Goal: Navigation & Orientation: Understand site structure

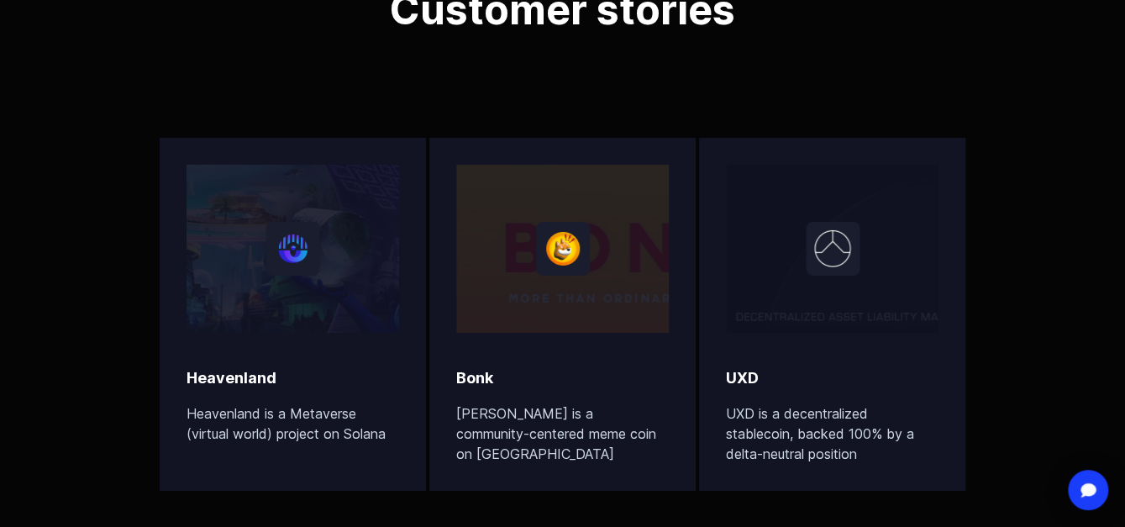
scroll to position [5376, 0]
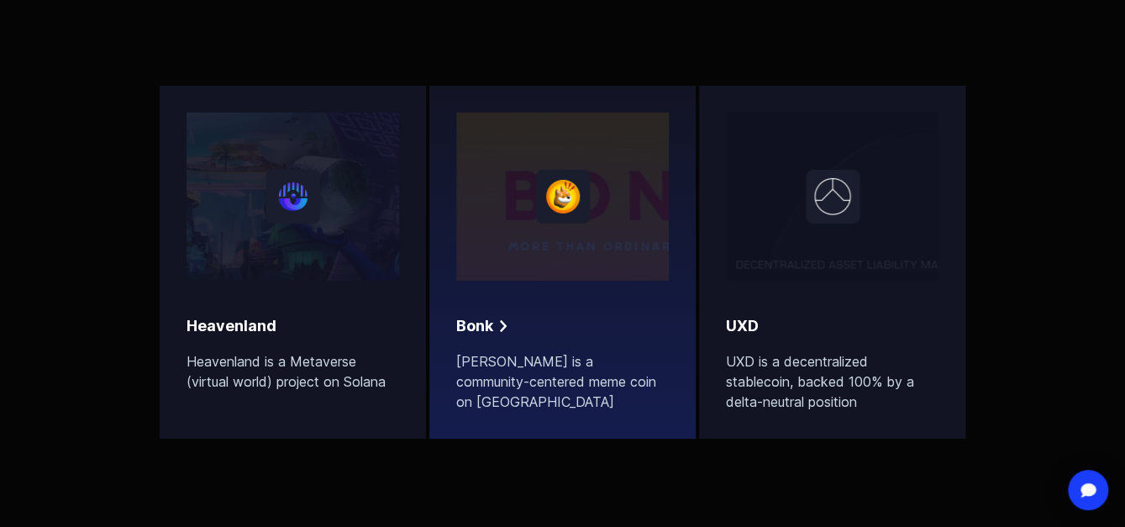
click at [491, 321] on h2 "Bonk" at bounding box center [474, 326] width 37 height 24
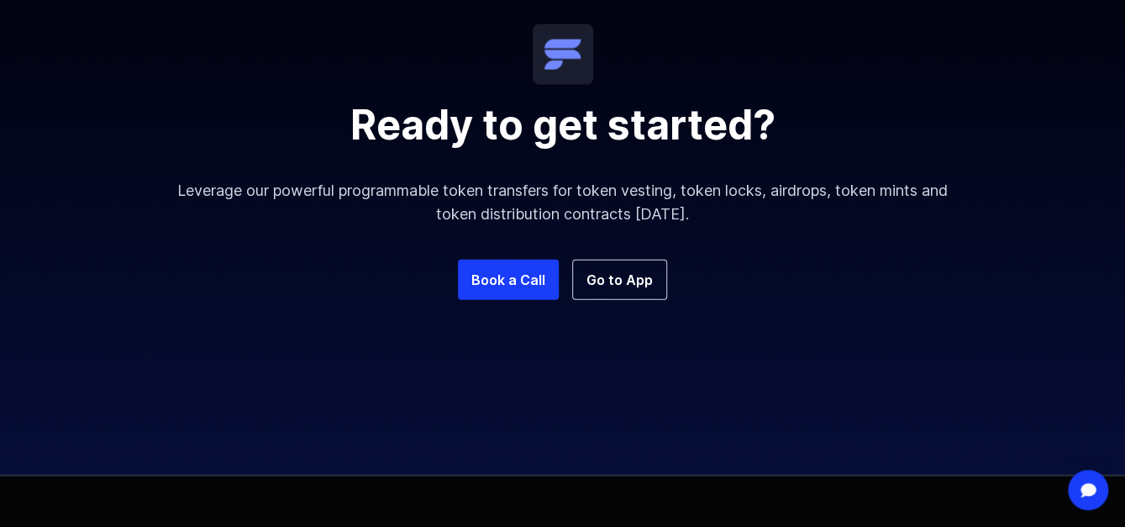
scroll to position [1596, 0]
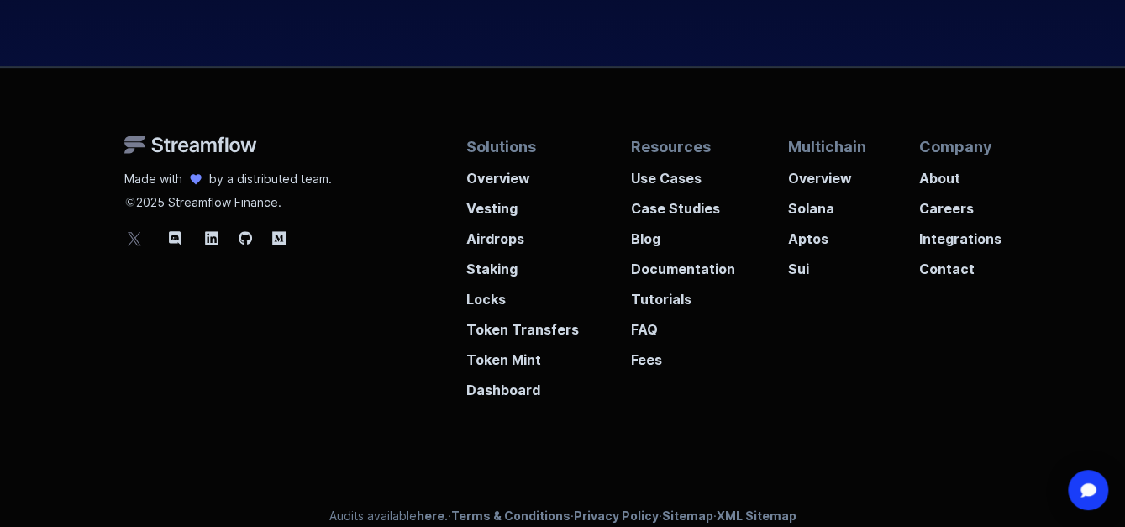
scroll to position [6436, 0]
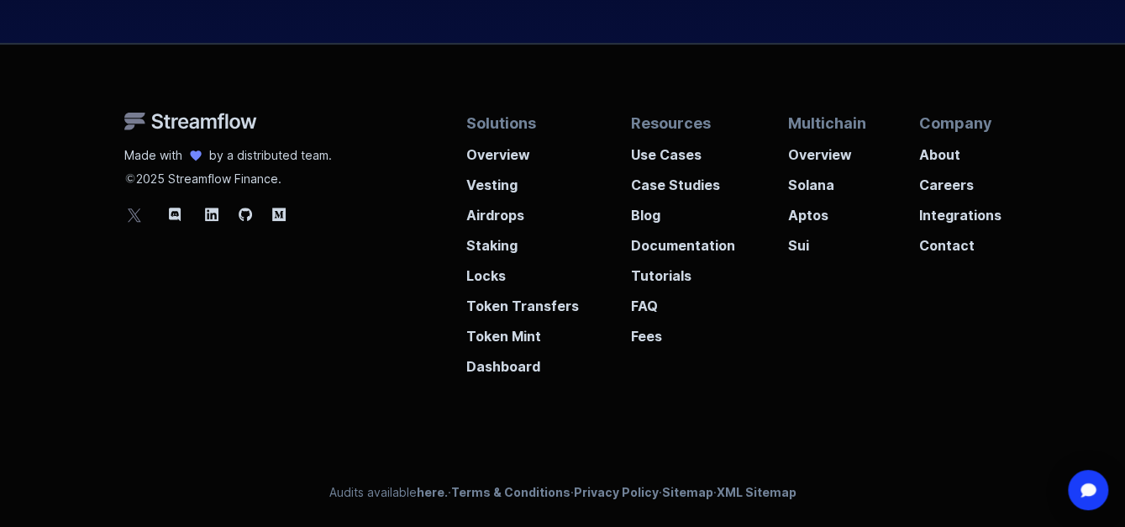
click at [493, 375] on div "Made with by a distributed team. 2025 Streamflow Finance. Solutions Overview Ve…" at bounding box center [562, 286] width 1125 height 483
click at [501, 367] on p "Dashboard" at bounding box center [522, 361] width 113 height 30
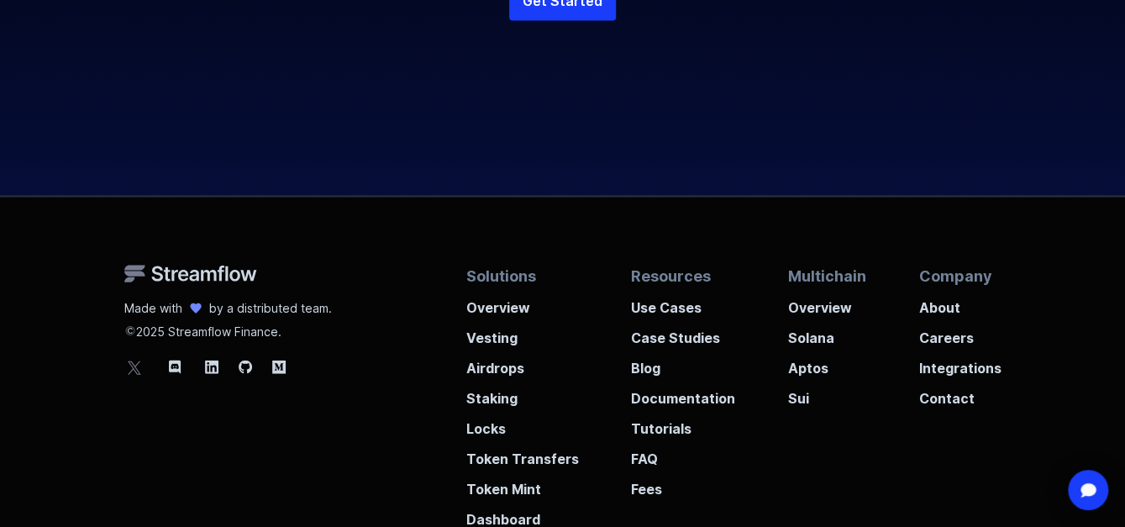
scroll to position [4622, 0]
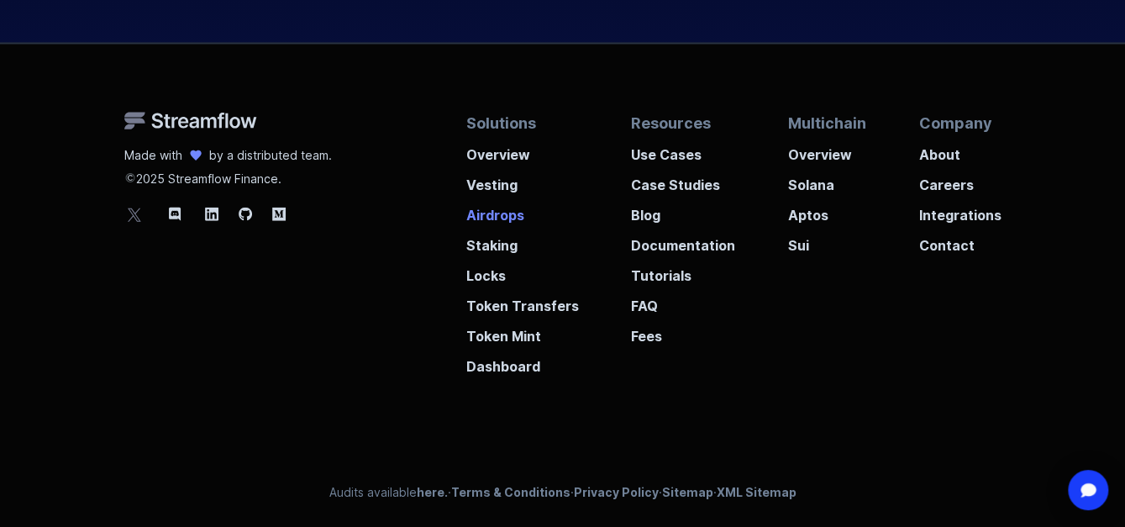
click at [489, 216] on p "Airdrops" at bounding box center [522, 210] width 113 height 30
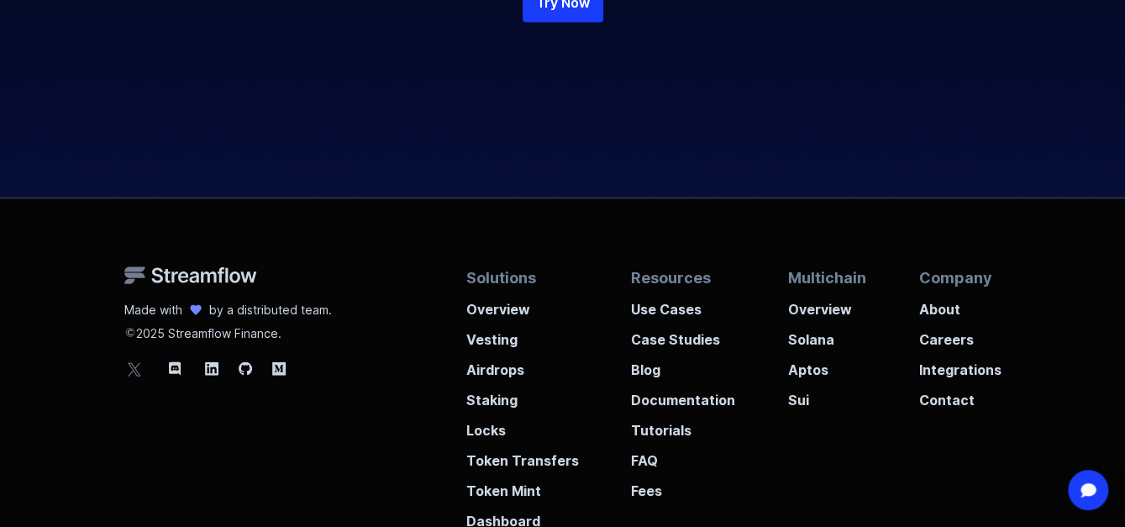
scroll to position [4606, 0]
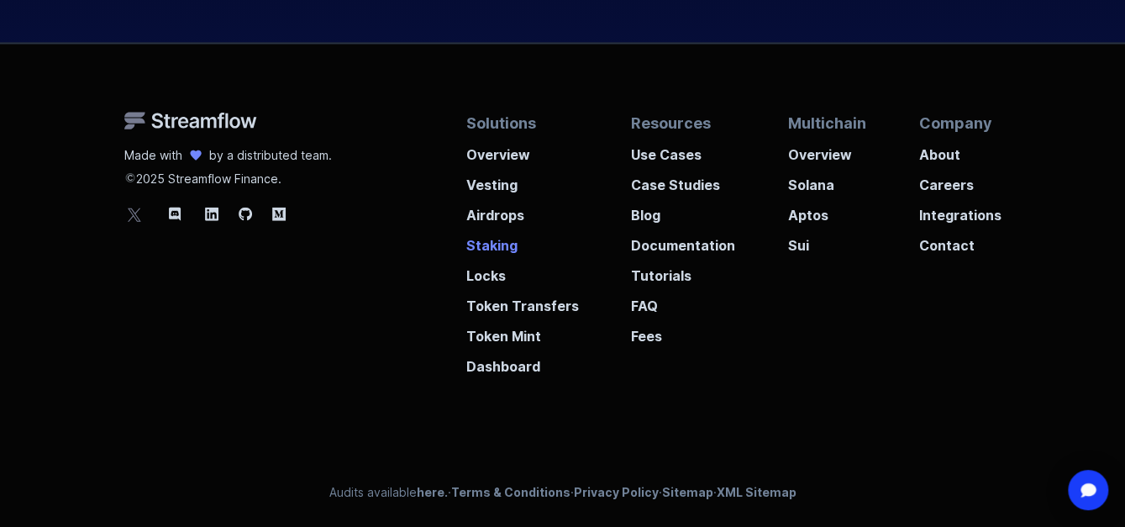
click at [488, 239] on p "Staking" at bounding box center [522, 240] width 113 height 30
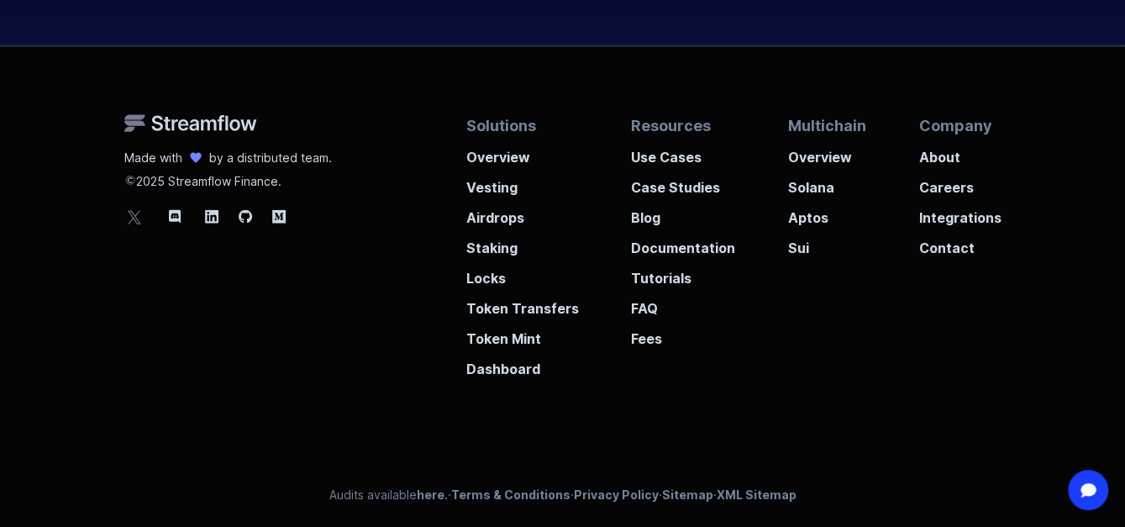
scroll to position [4540, 0]
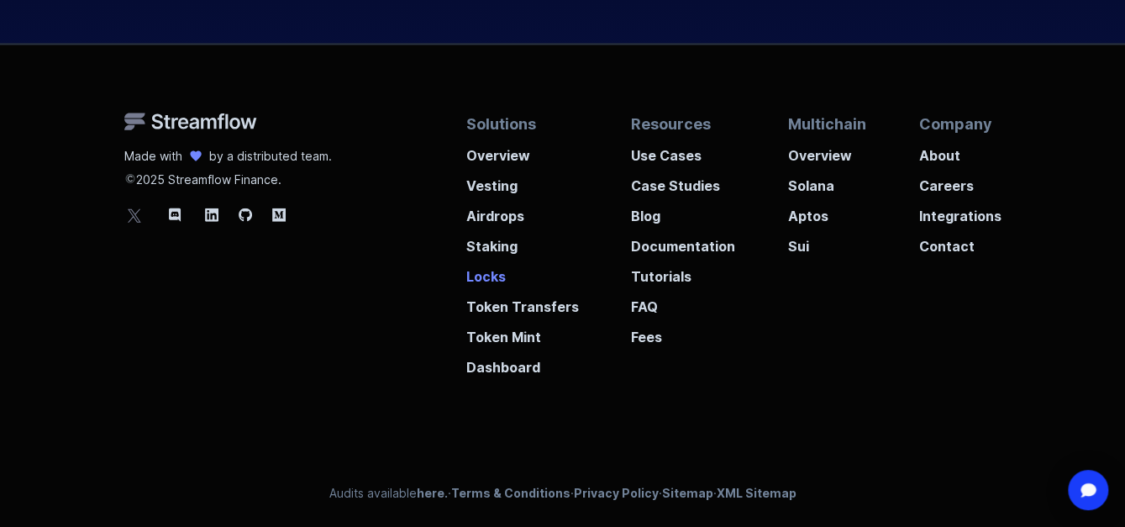
click at [485, 280] on p "Locks" at bounding box center [522, 271] width 113 height 30
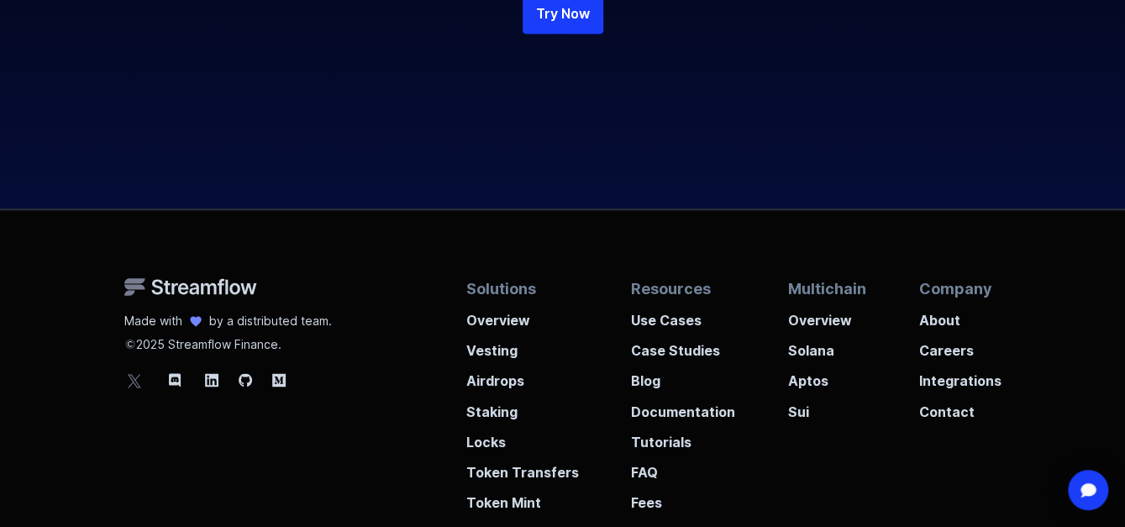
scroll to position [4032, 0]
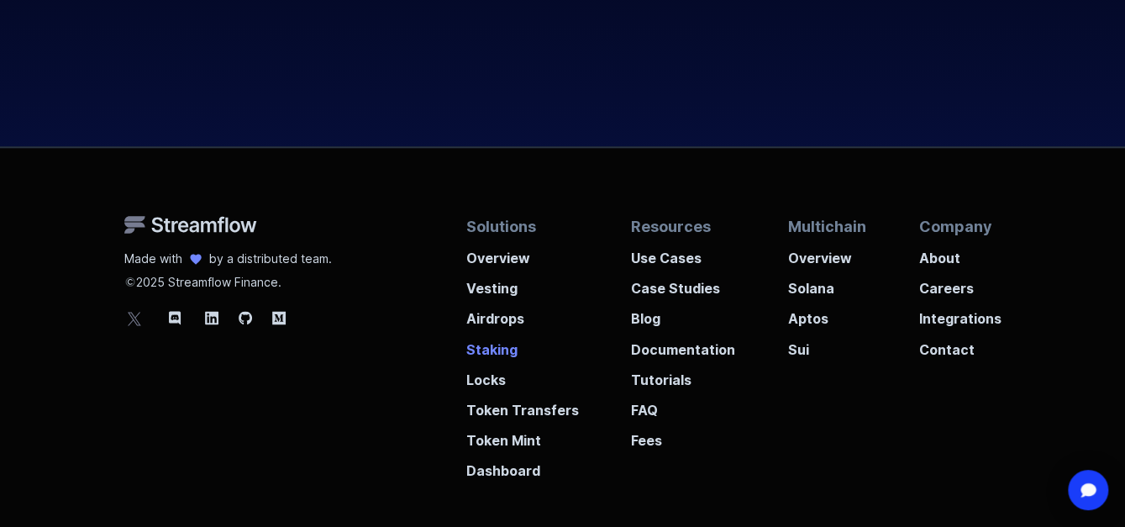
click at [485, 355] on p "Staking" at bounding box center [522, 343] width 113 height 30
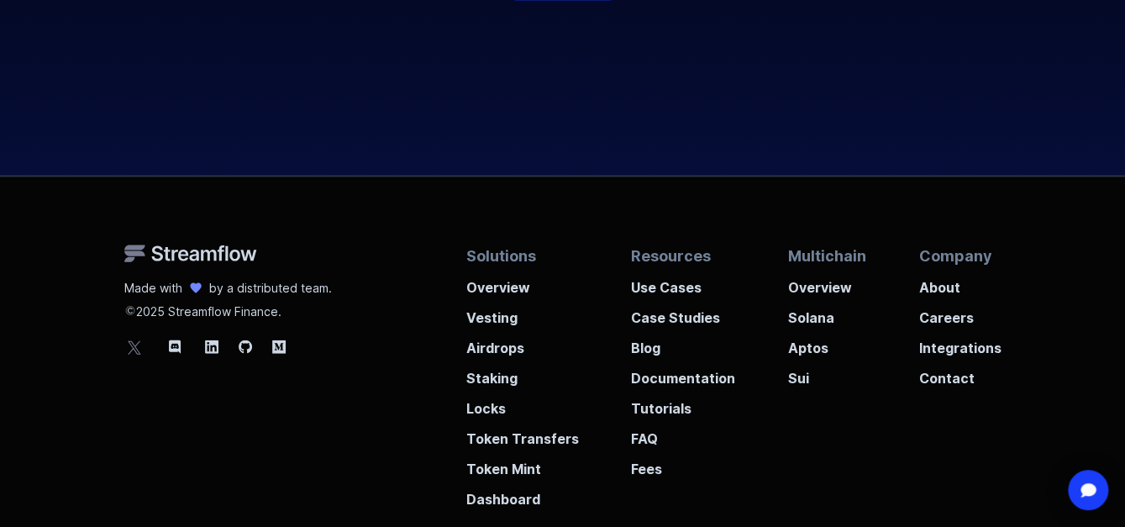
scroll to position [4452, 0]
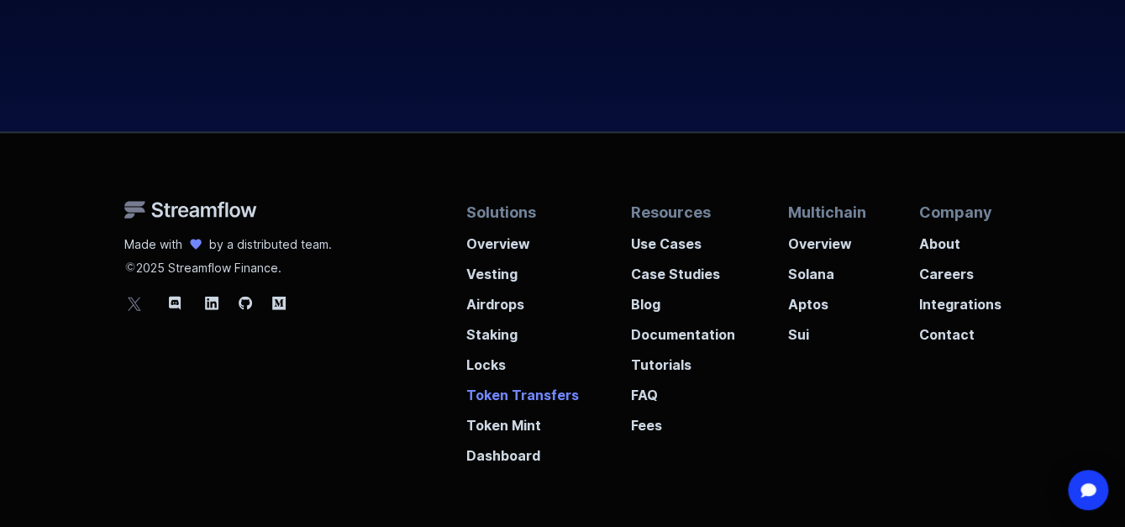
click at [504, 396] on p "Token Transfers" at bounding box center [522, 390] width 113 height 30
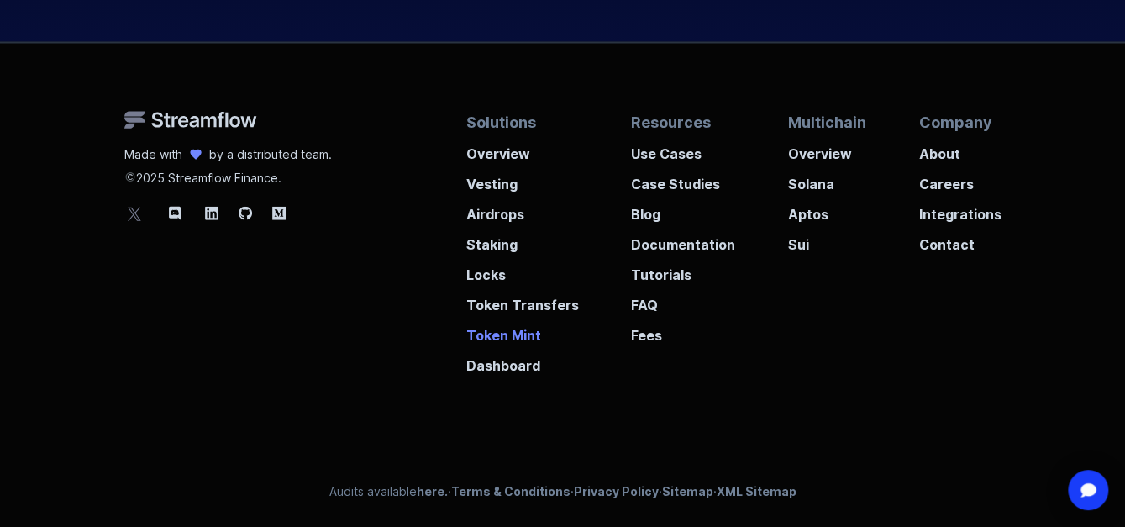
scroll to position [4620, 0]
click at [496, 345] on p "Token Mint" at bounding box center [522, 330] width 113 height 30
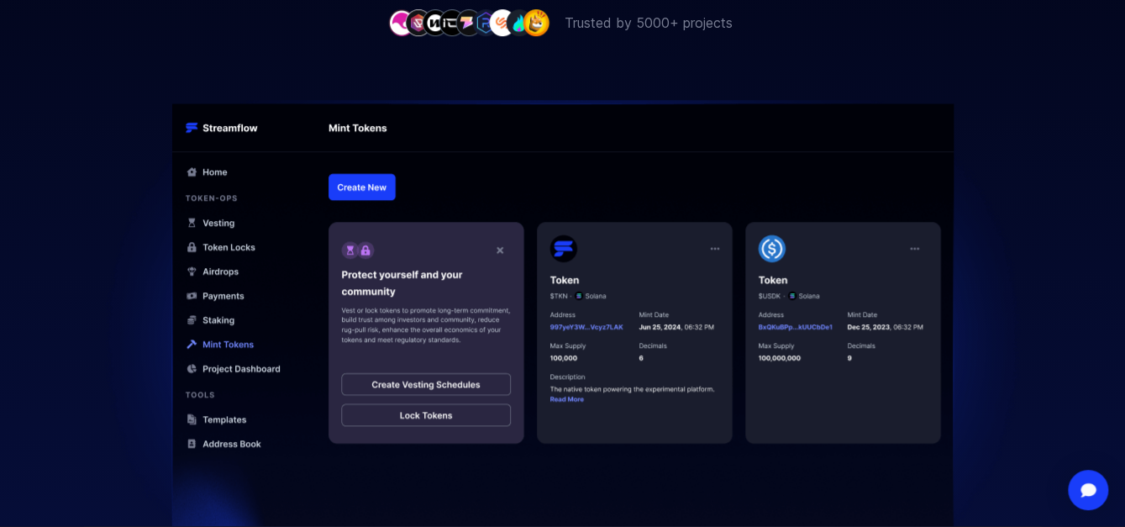
scroll to position [588, 0]
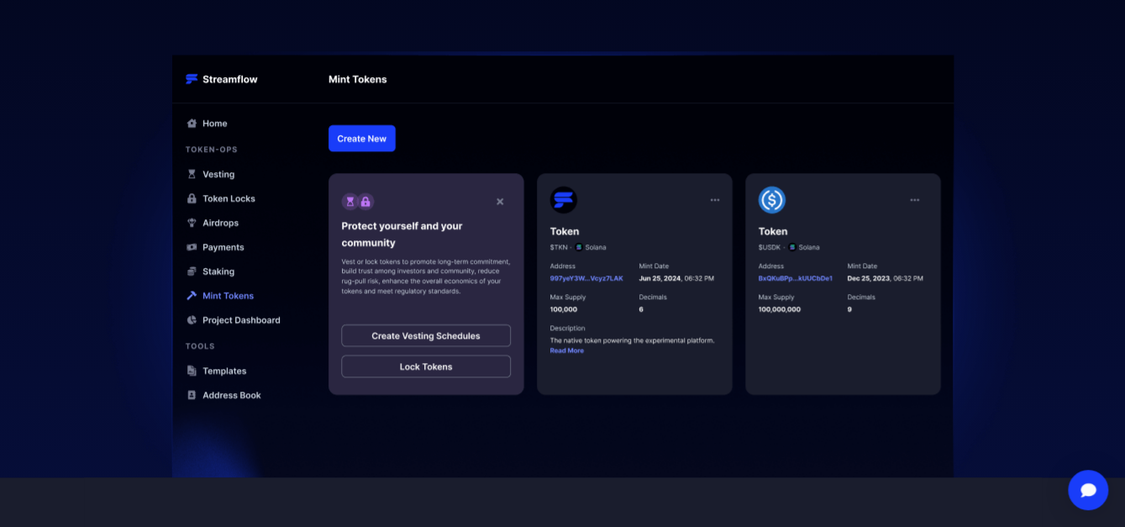
click at [613, 338] on img at bounding box center [563, 230] width 958 height 493
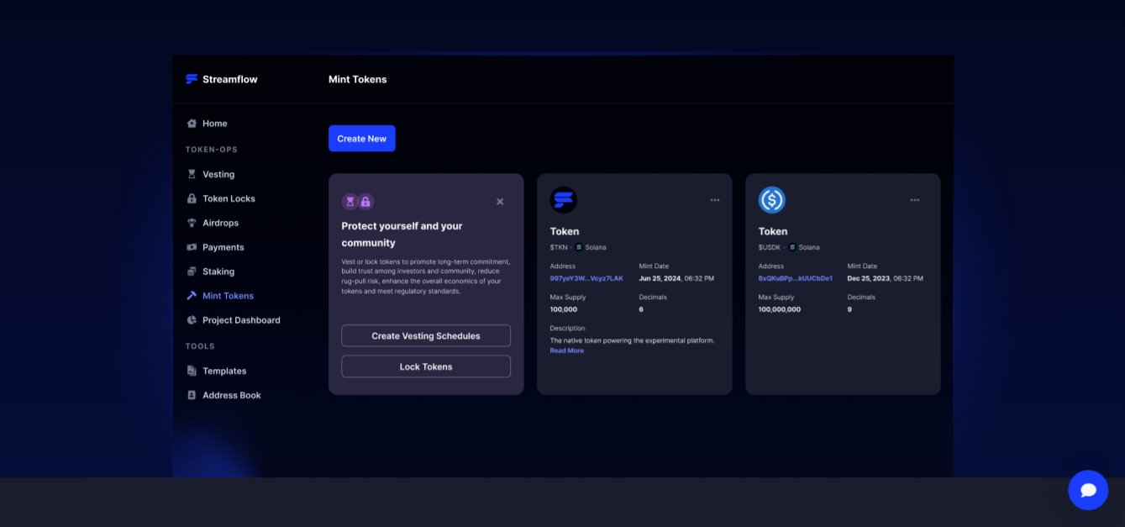
click at [613, 338] on img at bounding box center [563, 230] width 958 height 493
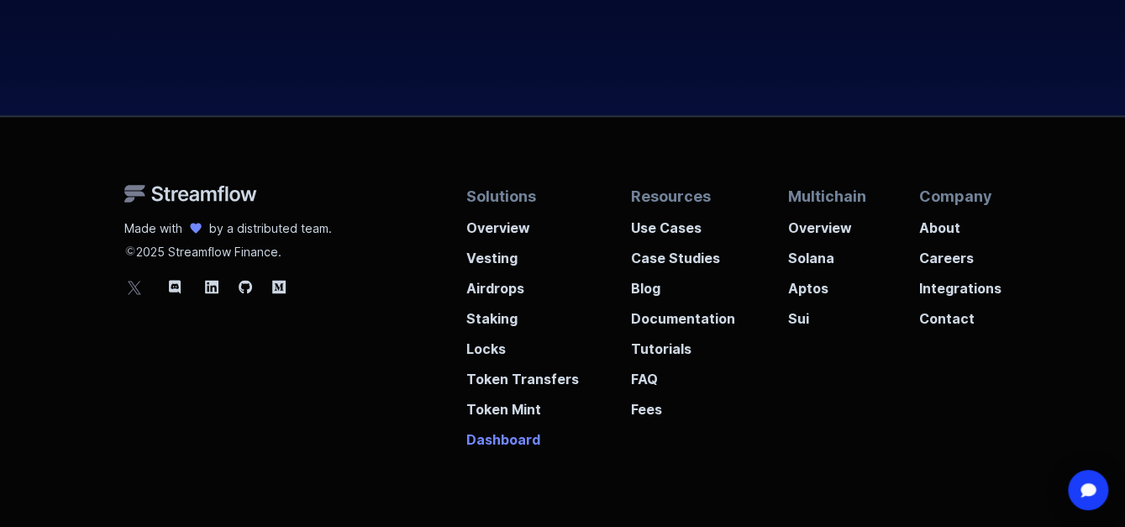
scroll to position [4409, 0]
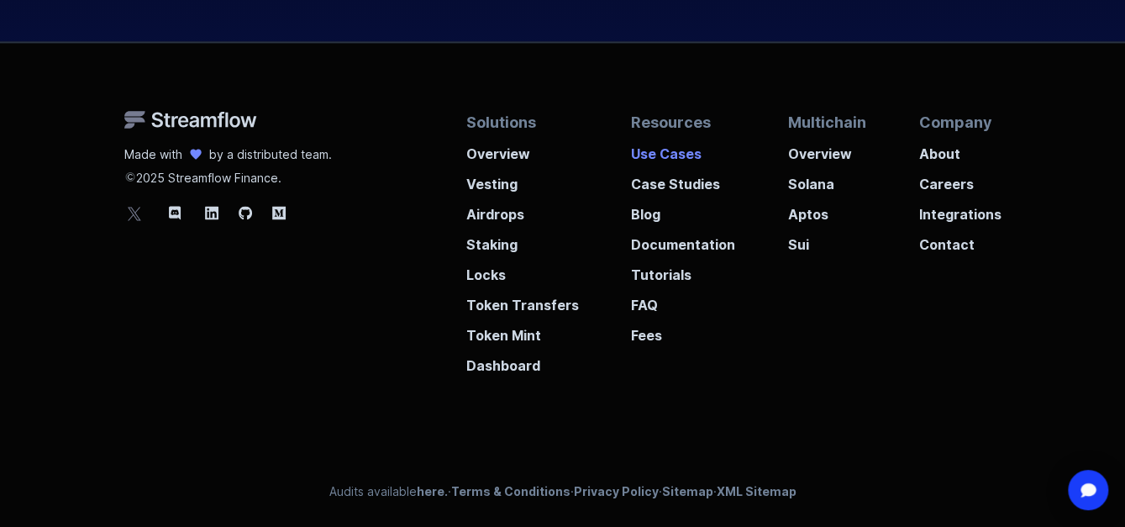
click at [683, 145] on p "Use Cases" at bounding box center [683, 149] width 104 height 30
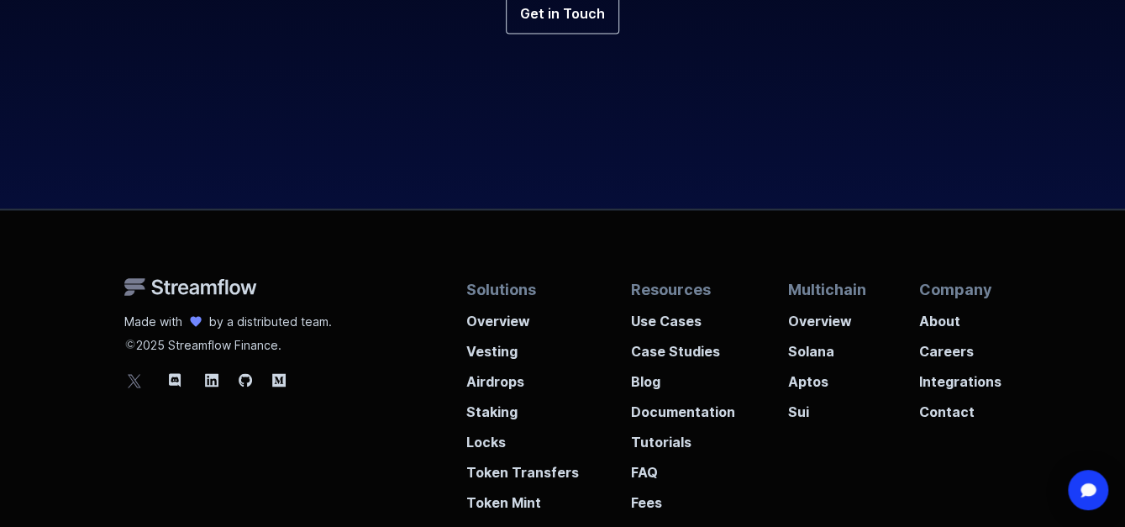
scroll to position [4284, 0]
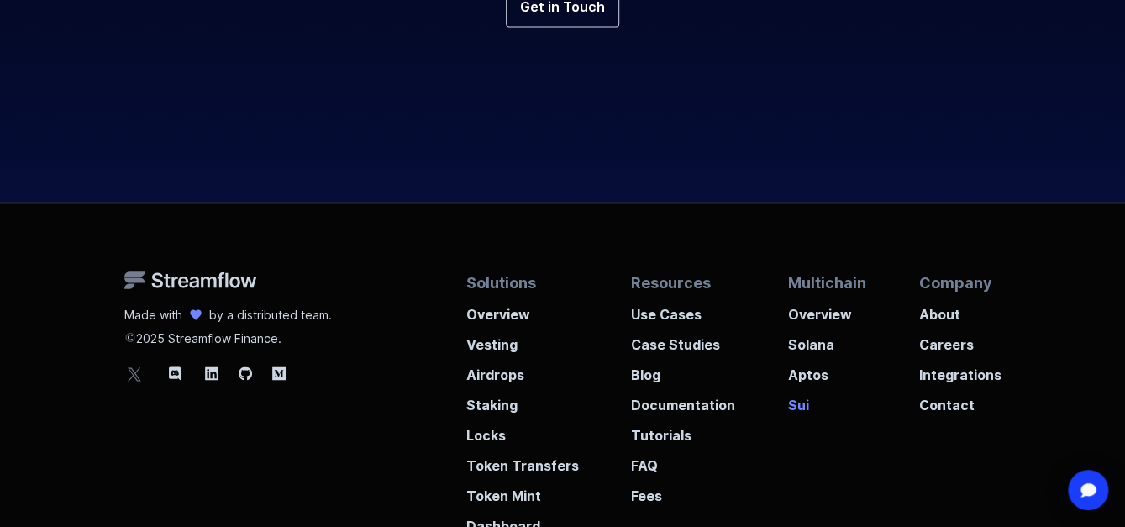
click at [794, 410] on p "Sui" at bounding box center [827, 399] width 78 height 30
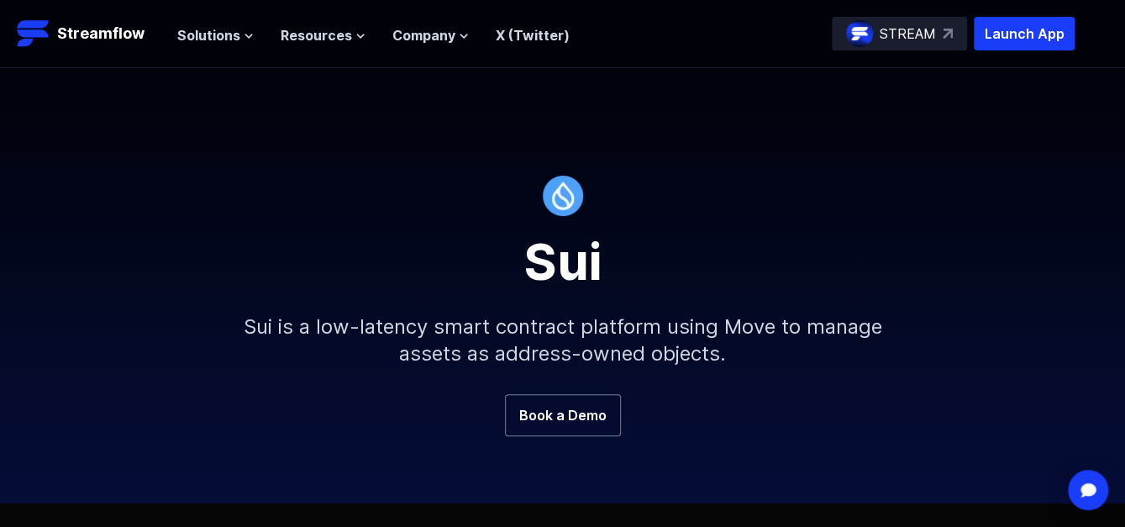
click at [900, 31] on p "STREAM" at bounding box center [907, 34] width 56 height 20
click at [438, 34] on span "Company" at bounding box center [423, 35] width 63 height 20
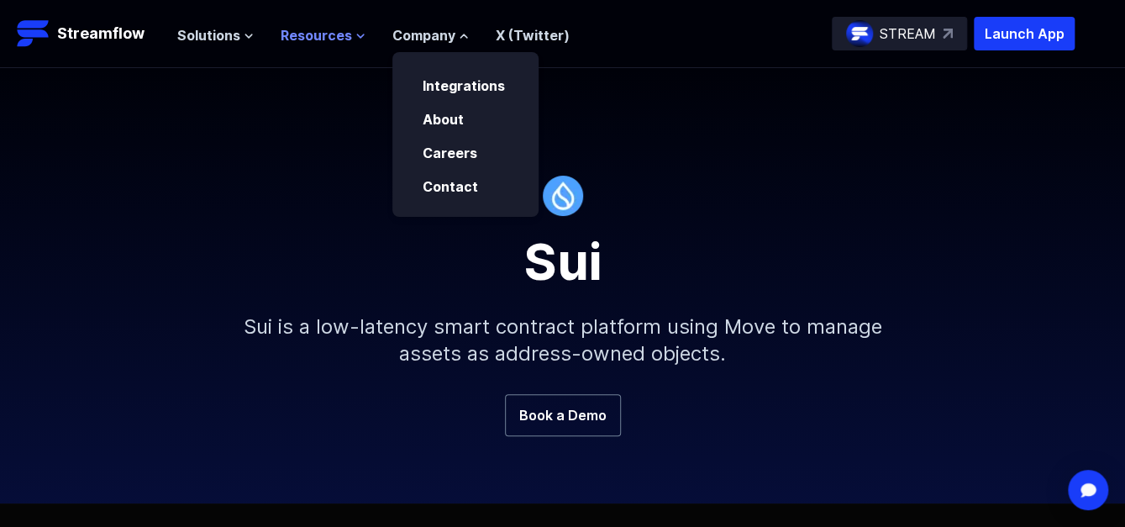
click at [355, 36] on icon at bounding box center [360, 36] width 10 height 10
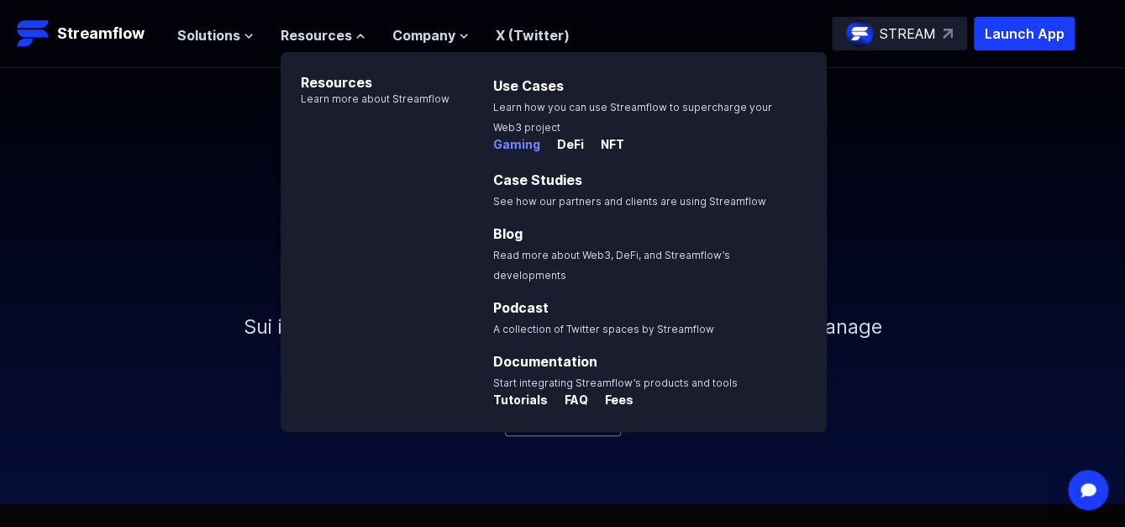
click at [510, 142] on p "Gaming" at bounding box center [516, 144] width 47 height 17
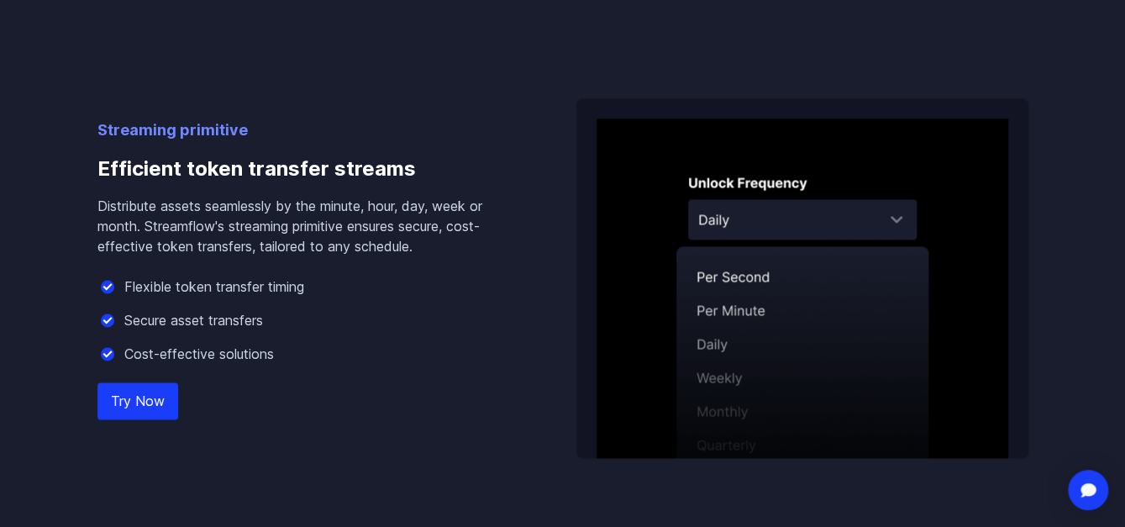
scroll to position [924, 0]
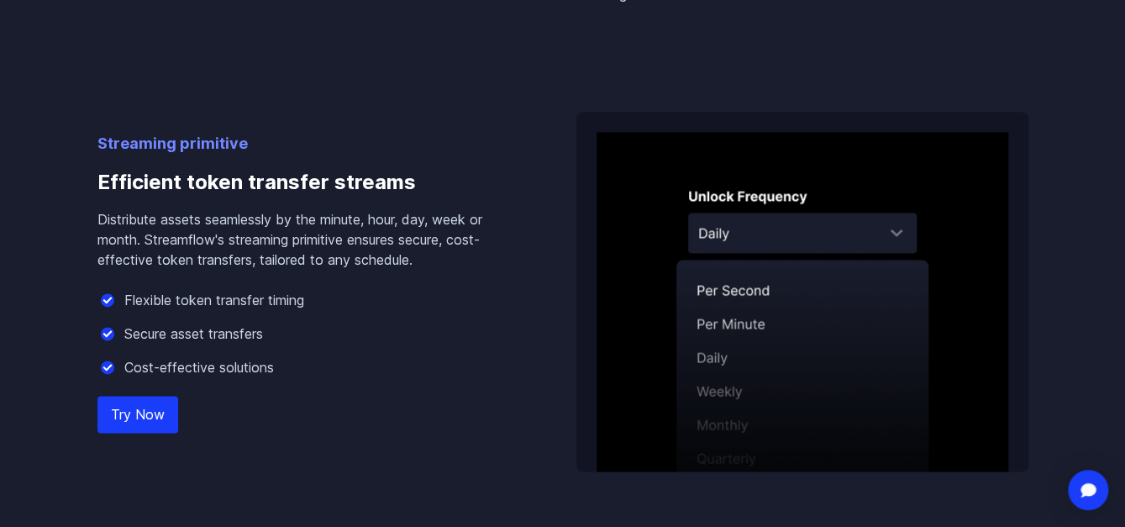
click at [123, 411] on link "Try Now" at bounding box center [137, 414] width 81 height 37
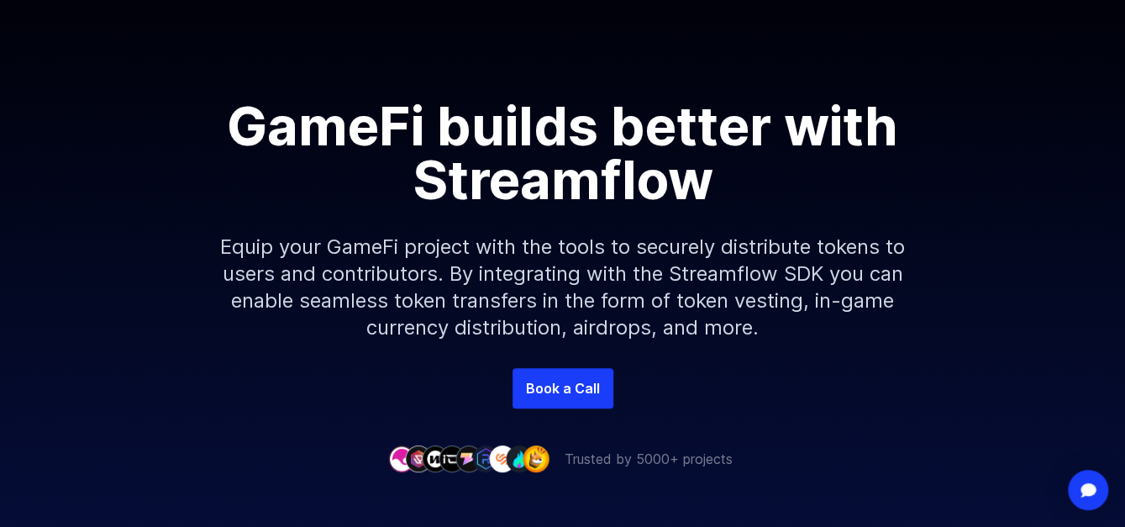
scroll to position [0, 0]
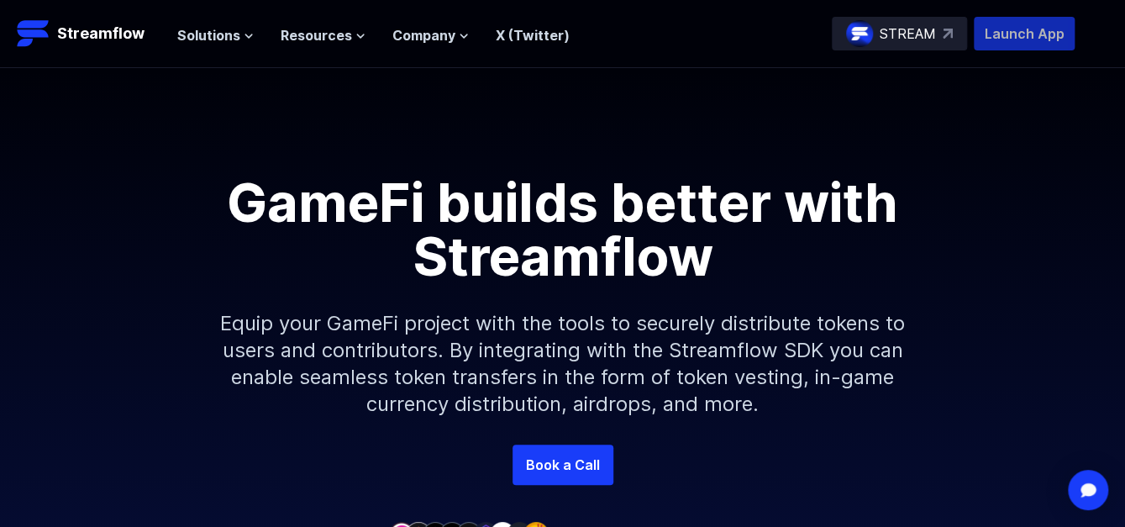
click at [1026, 21] on p "Launch App" at bounding box center [1023, 34] width 101 height 34
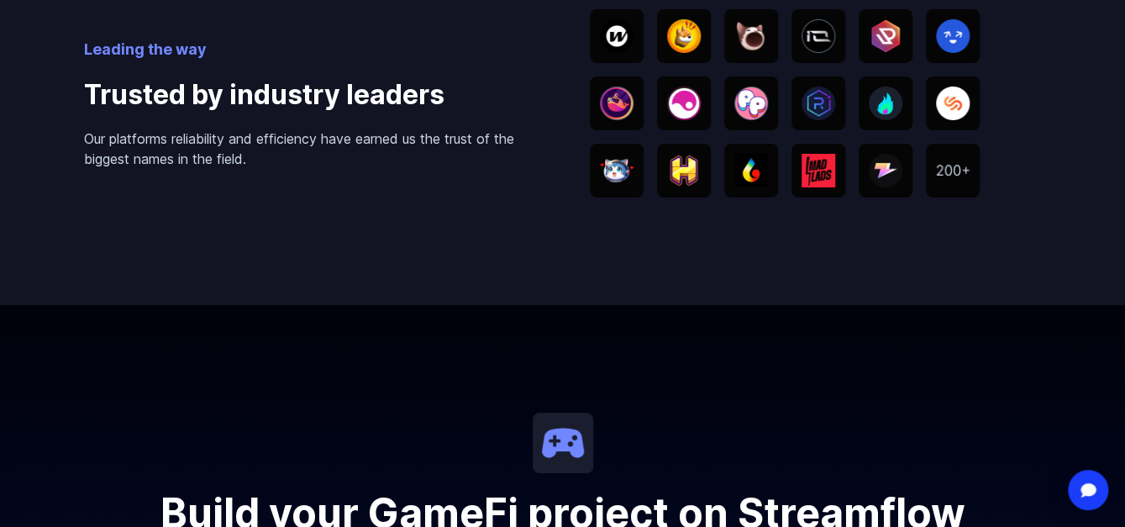
scroll to position [3461, 0]
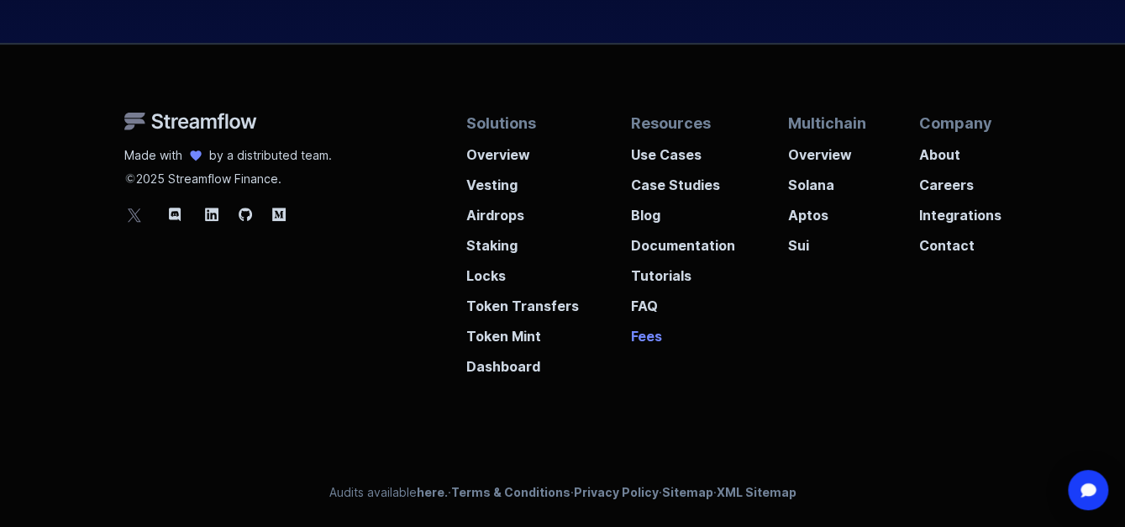
click at [641, 334] on p "Fees" at bounding box center [683, 331] width 104 height 30
